Goal: Task Accomplishment & Management: Manage account settings

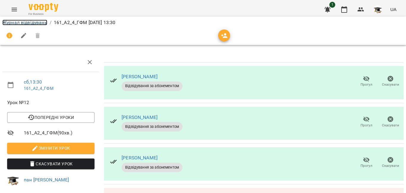
click at [32, 24] on link "Журнал відвідувань" at bounding box center [24, 23] width 45 height 6
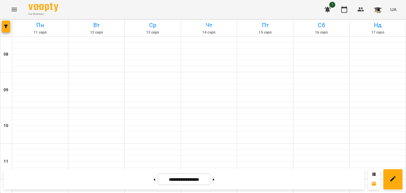
scroll to position [208, 0]
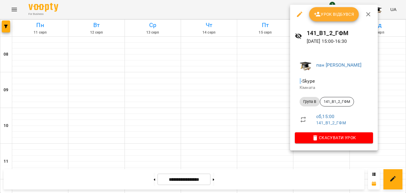
click at [331, 14] on span "Урок відбувся" at bounding box center [334, 14] width 40 height 7
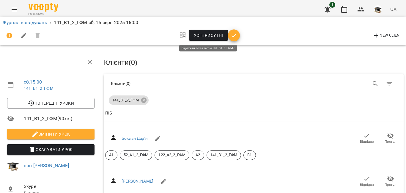
click at [208, 35] on span "Усі присутні" at bounding box center [208, 35] width 29 height 7
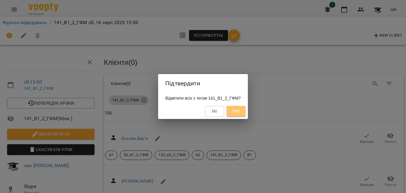
click at [239, 110] on span "Так" at bounding box center [236, 111] width 8 height 7
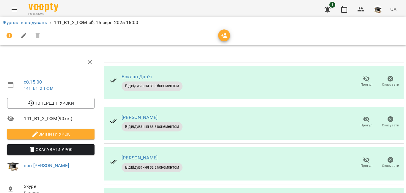
click at [363, 76] on icon "button" at bounding box center [366, 78] width 7 height 7
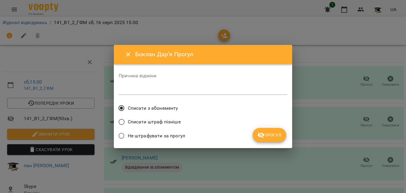
click at [163, 123] on span "Списати штраф пізніше" at bounding box center [154, 121] width 53 height 7
click at [261, 135] on icon "submit" at bounding box center [261, 135] width 7 height 6
